Goal: Task Accomplishment & Management: Manage account settings

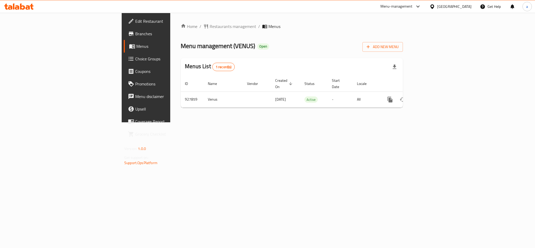
click at [135, 33] on span "Branches" at bounding box center [171, 34] width 72 height 6
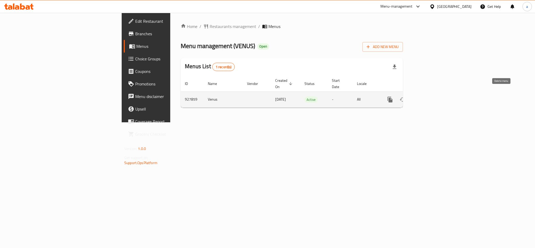
click at [417, 97] on icon "enhanced table" at bounding box center [415, 99] width 4 height 5
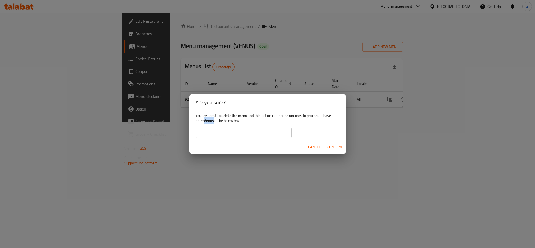
drag, startPoint x: 205, startPoint y: 120, endPoint x: 214, endPoint y: 122, distance: 9.2
click at [214, 122] on div "You are about to delete the menu and this action can not be undone. To proceed,…" at bounding box center [267, 125] width 157 height 29
copy b "Venus"
click at [223, 132] on input "text" at bounding box center [243, 132] width 96 height 10
paste input "Venus"
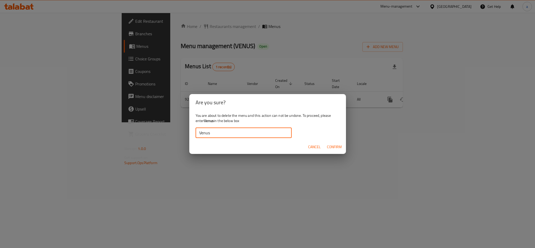
type input "Venus"
click at [312, 129] on div "You are about to delete the menu and this action can not be undone. To proceed,…" at bounding box center [267, 125] width 157 height 29
click at [333, 147] on span "Confirm" at bounding box center [334, 147] width 15 height 7
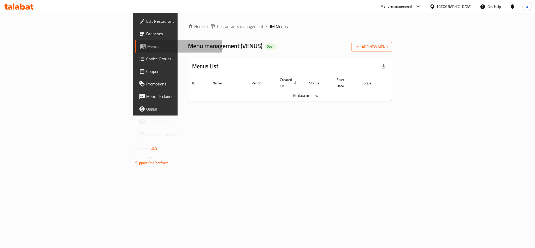
click at [147, 45] on span "Menus" at bounding box center [182, 46] width 70 height 6
click at [146, 37] on span "Branches" at bounding box center [182, 34] width 72 height 6
click at [388, 47] on span "Add New Menu" at bounding box center [371, 47] width 32 height 7
click at [147, 47] on span "Menus" at bounding box center [182, 46] width 70 height 6
click at [359, 47] on div "Menu management ( VENUS ) Open Add New Menu" at bounding box center [290, 46] width 204 height 12
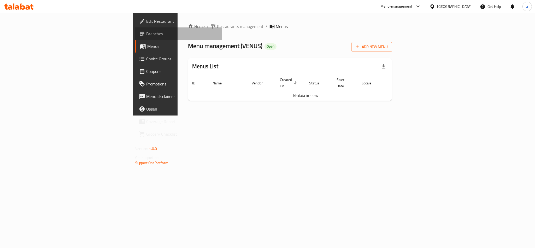
click at [146, 33] on span "Branches" at bounding box center [182, 34] width 72 height 6
